Goal: Information Seeking & Learning: Learn about a topic

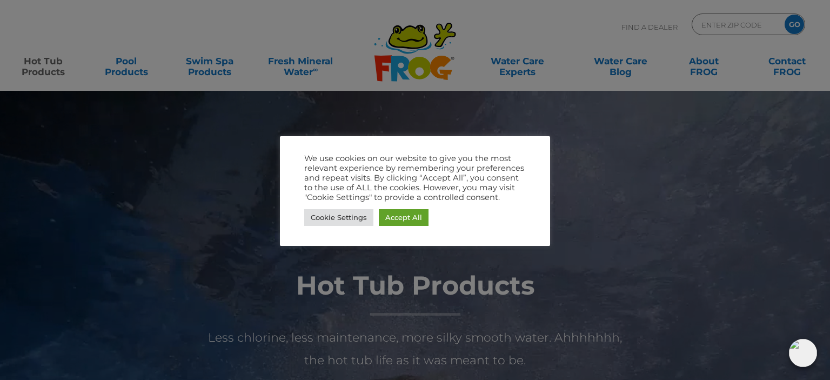
click at [209, 186] on div at bounding box center [415, 190] width 830 height 380
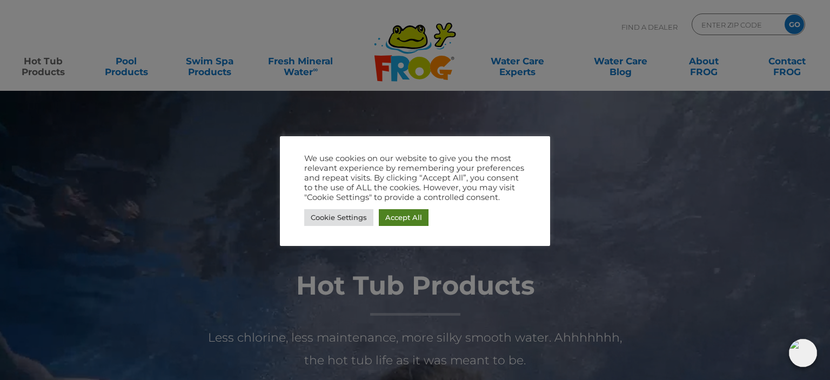
click at [391, 216] on link "Accept All" at bounding box center [404, 217] width 50 height 17
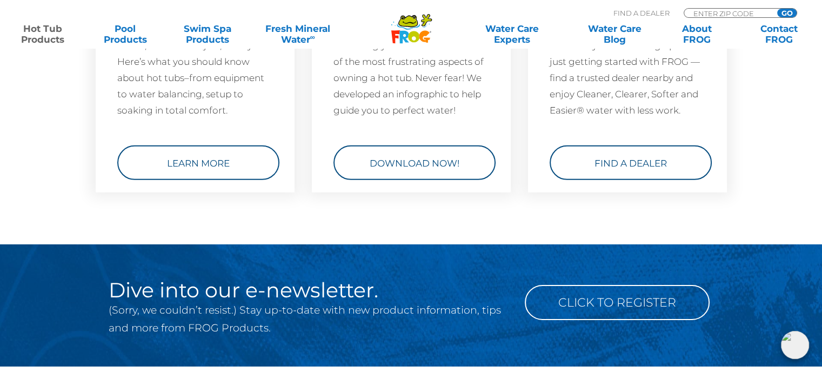
scroll to position [3298, 0]
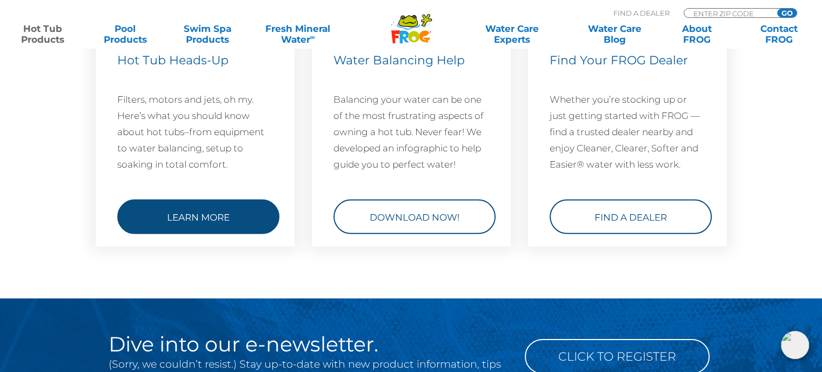
click at [223, 229] on link "Learn More" at bounding box center [198, 217] width 162 height 35
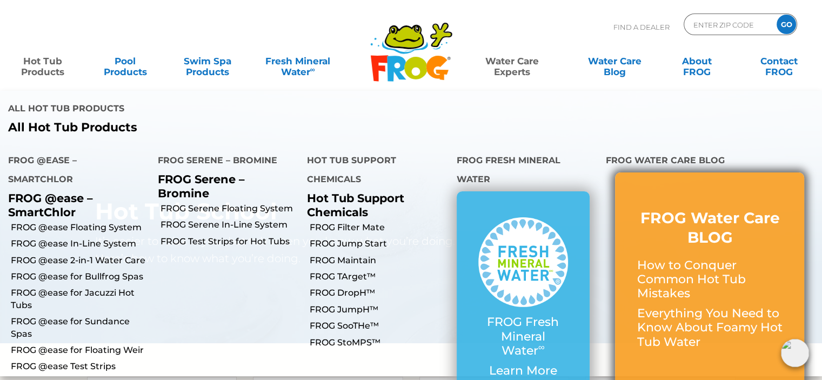
click at [707, 258] on p "How to Conquer Common Hot Tub Mistakes" at bounding box center [710, 279] width 146 height 43
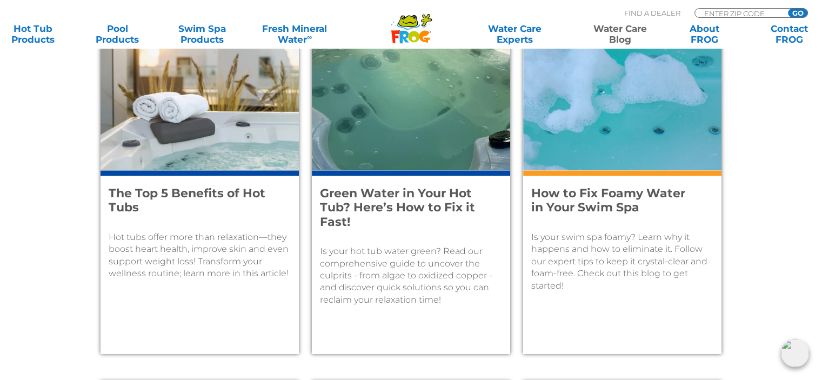
scroll to position [1189, 0]
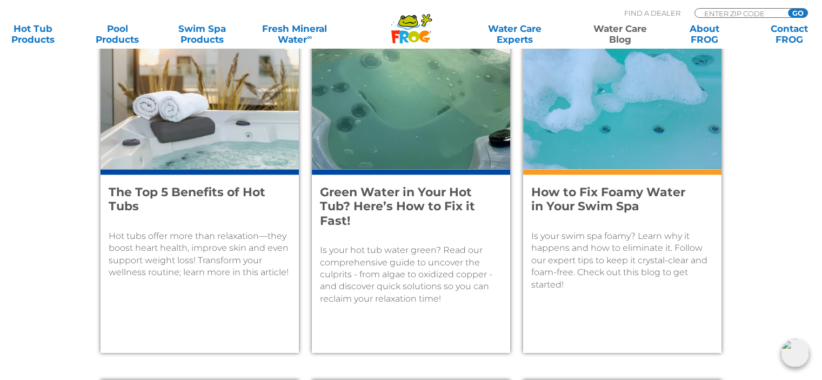
click at [410, 216] on h4 "Green Water in Your Hot Tub? Here’s How to Fix it Fast!" at bounding box center [404, 206] width 168 height 43
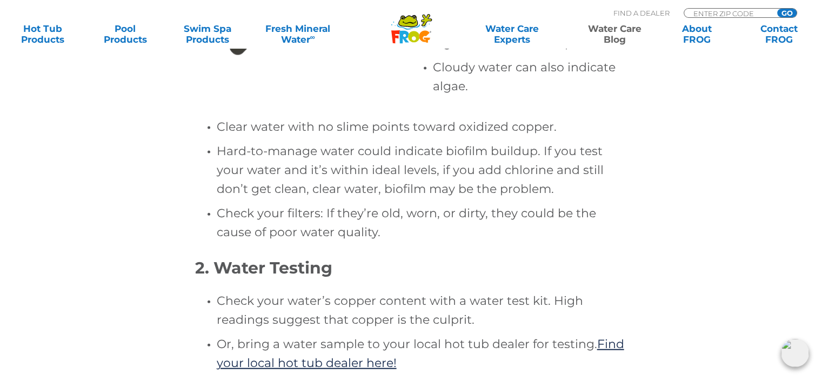
scroll to position [2487, 0]
